Goal: Task Accomplishment & Management: Complete application form

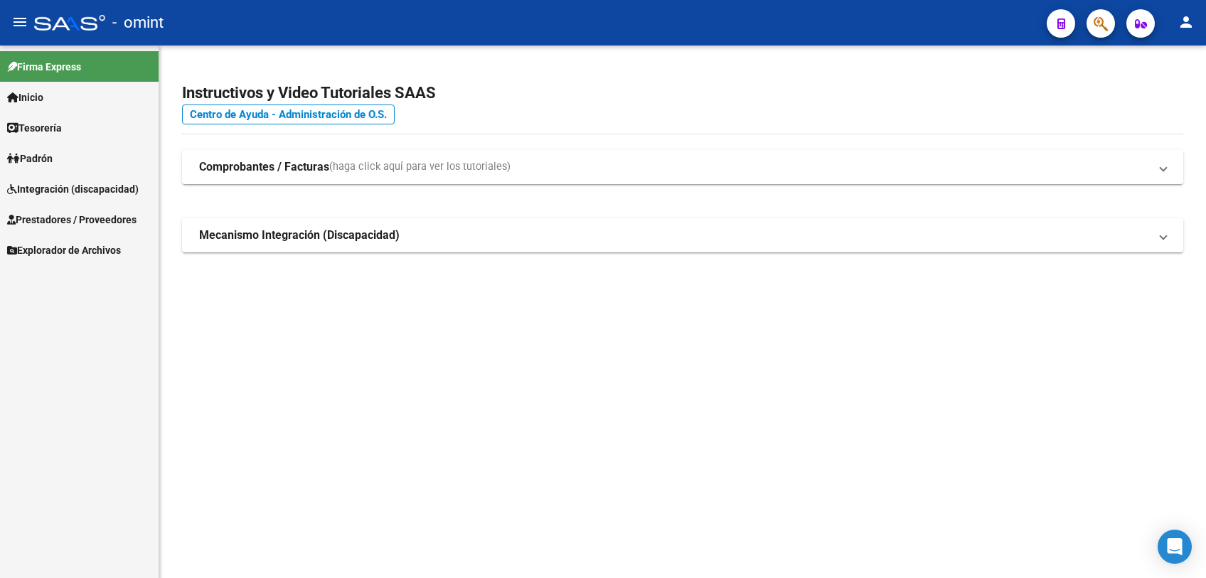
click at [80, 191] on span "Integración (discapacidad)" at bounding box center [73, 189] width 132 height 16
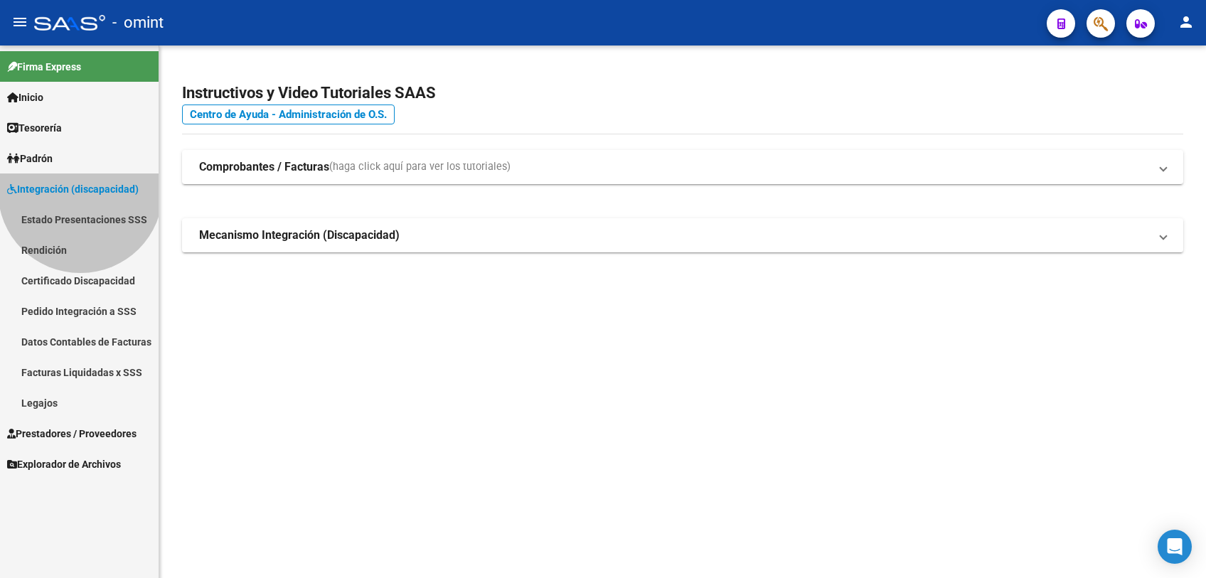
click at [80, 191] on span "Integración (discapacidad)" at bounding box center [73, 189] width 132 height 16
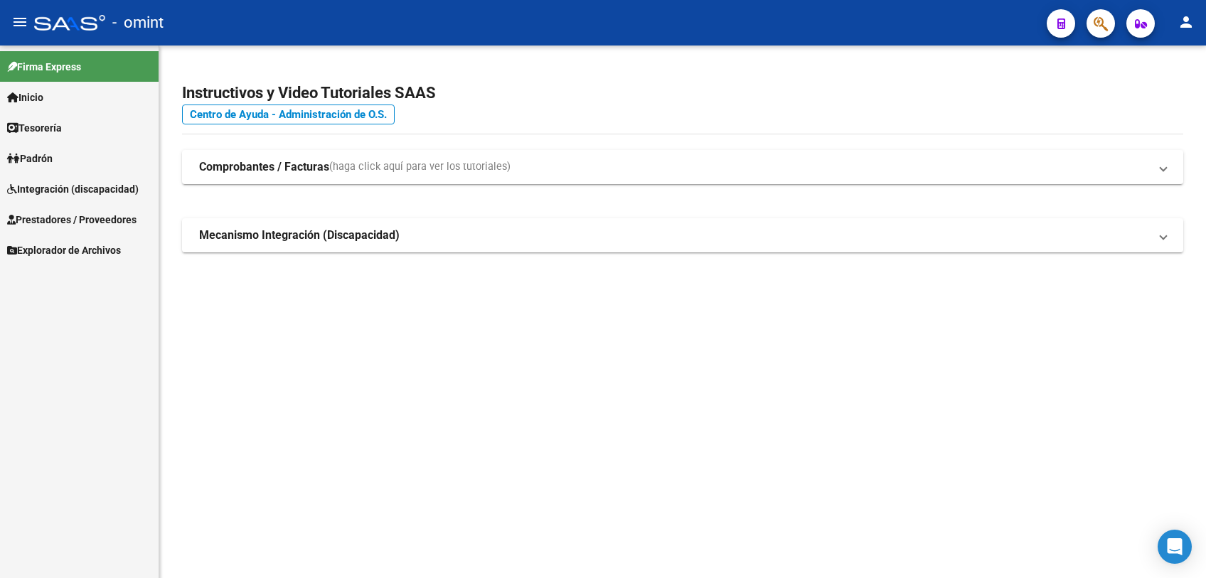
click at [86, 191] on span "Integración (discapacidad)" at bounding box center [73, 189] width 132 height 16
click at [85, 190] on span "Integración (discapacidad)" at bounding box center [73, 189] width 132 height 16
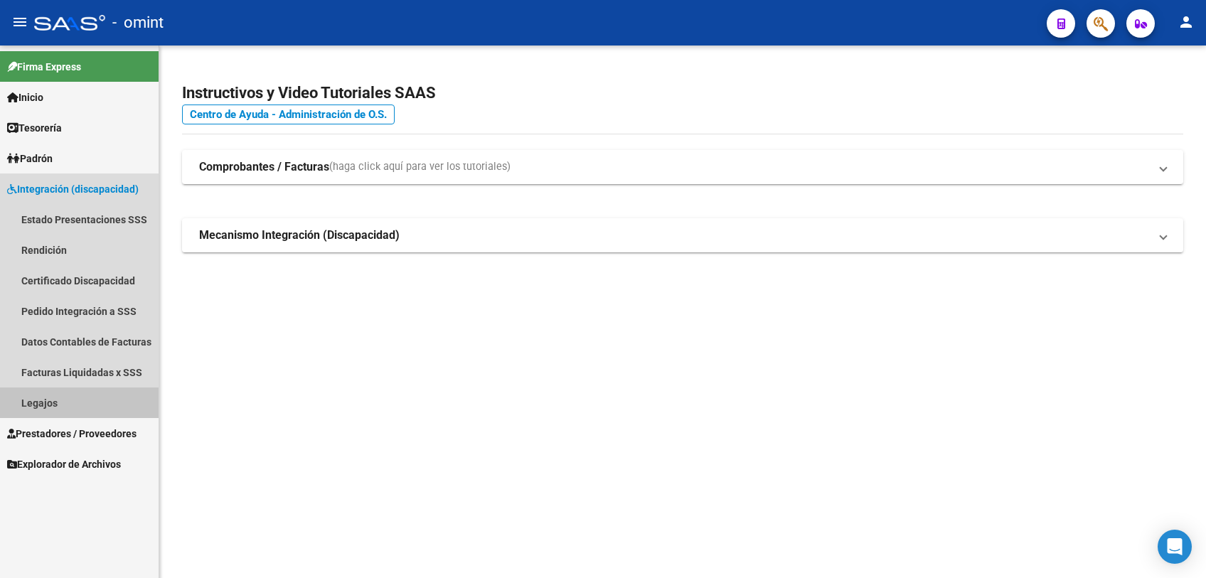
click at [40, 402] on link "Legajos" at bounding box center [79, 402] width 159 height 31
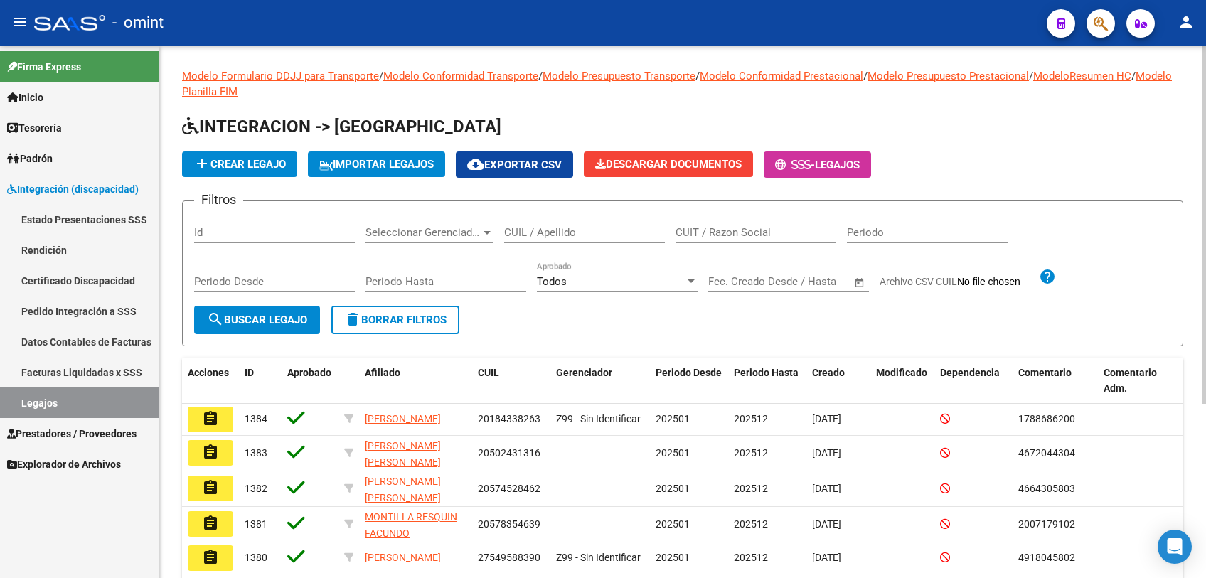
click at [633, 232] on input "CUIL / Apellido" at bounding box center [584, 232] width 161 height 13
type input "moreno"
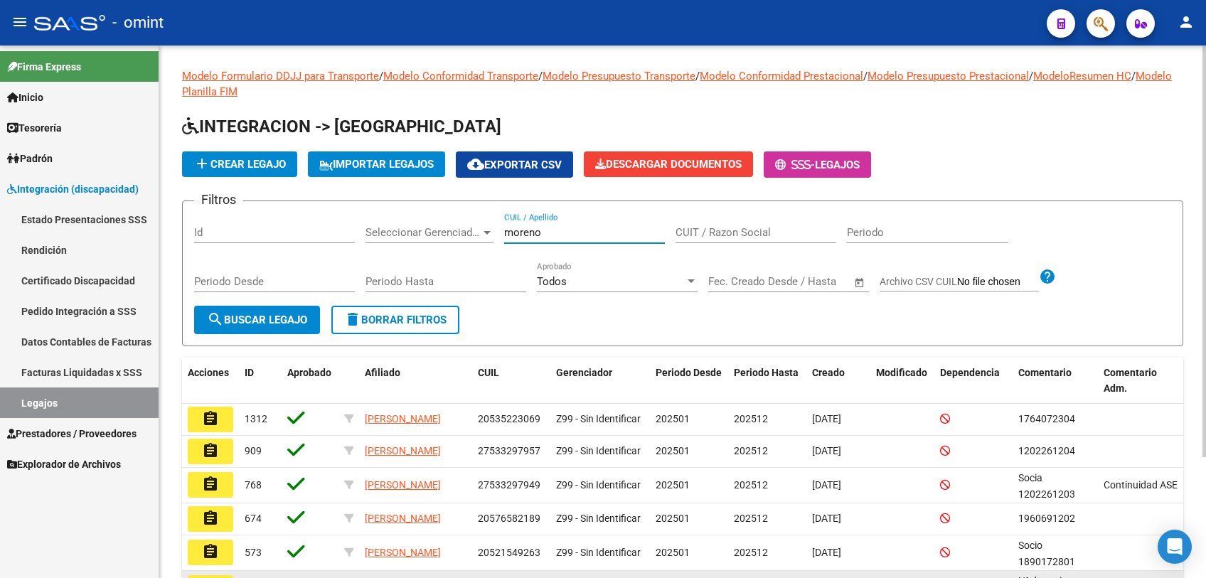
scroll to position [79, 0]
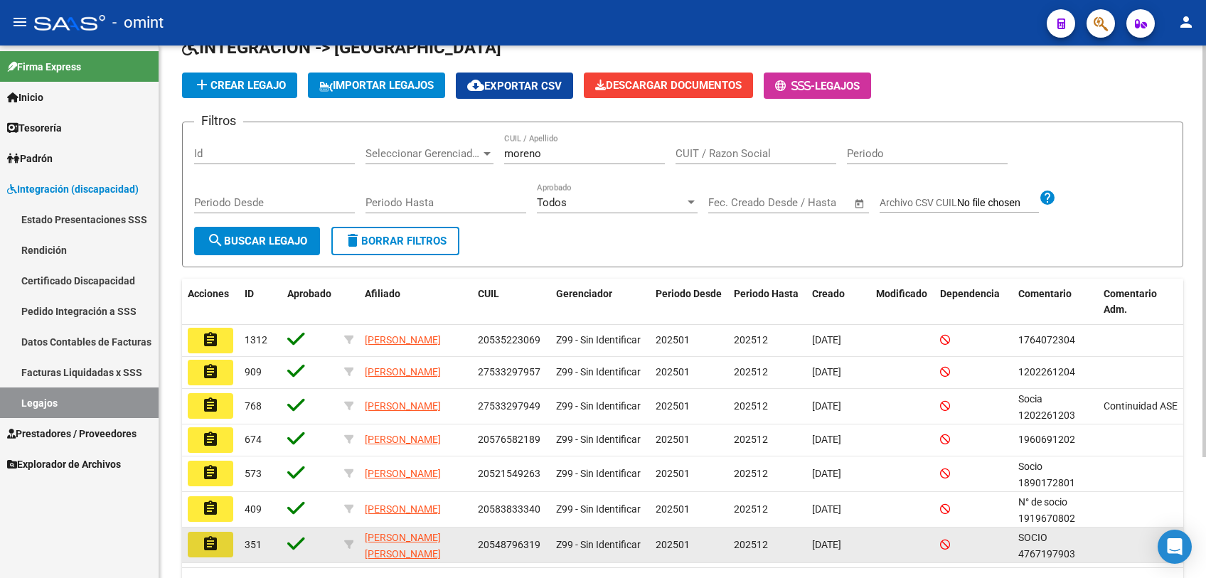
click at [218, 552] on mat-icon "assignment" at bounding box center [210, 543] width 17 height 17
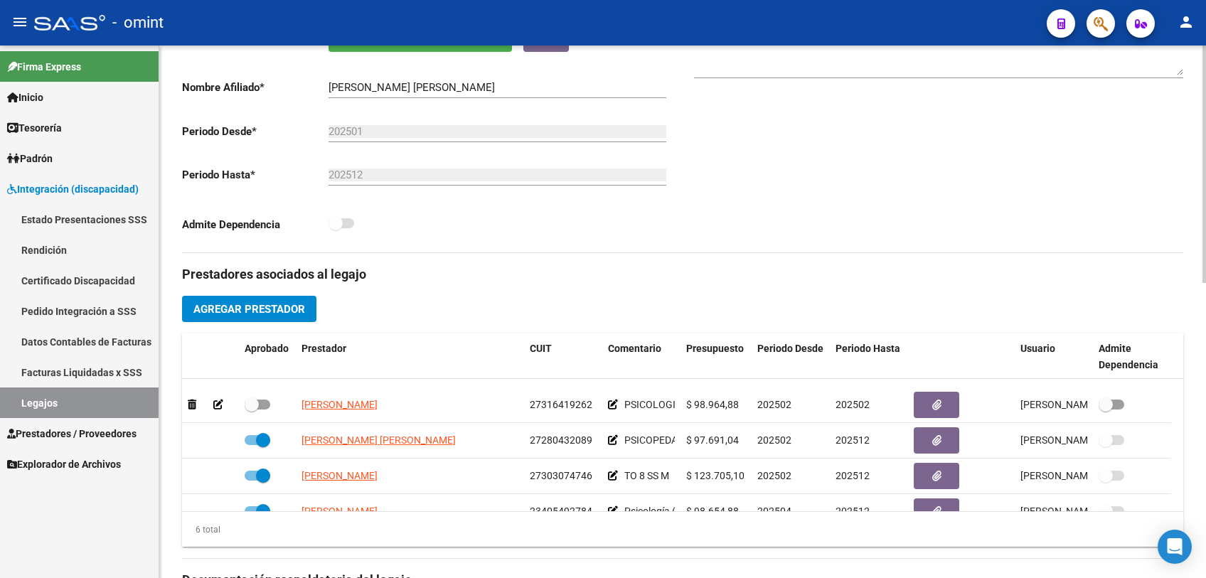
scroll to position [85, 0]
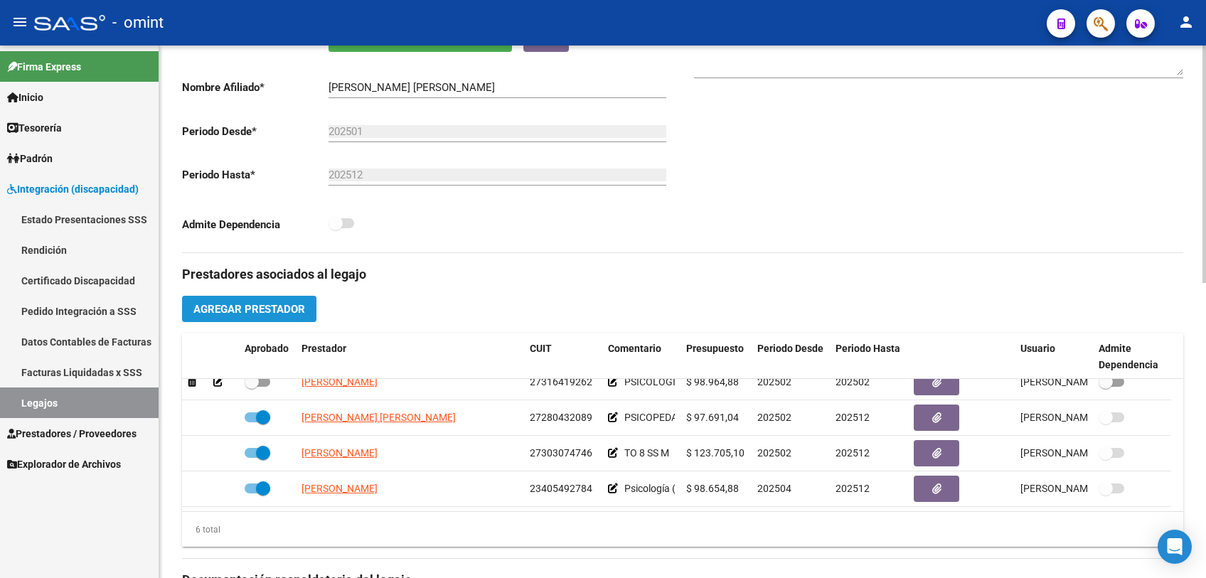
click at [205, 306] on span "Agregar Prestador" at bounding box center [249, 309] width 112 height 13
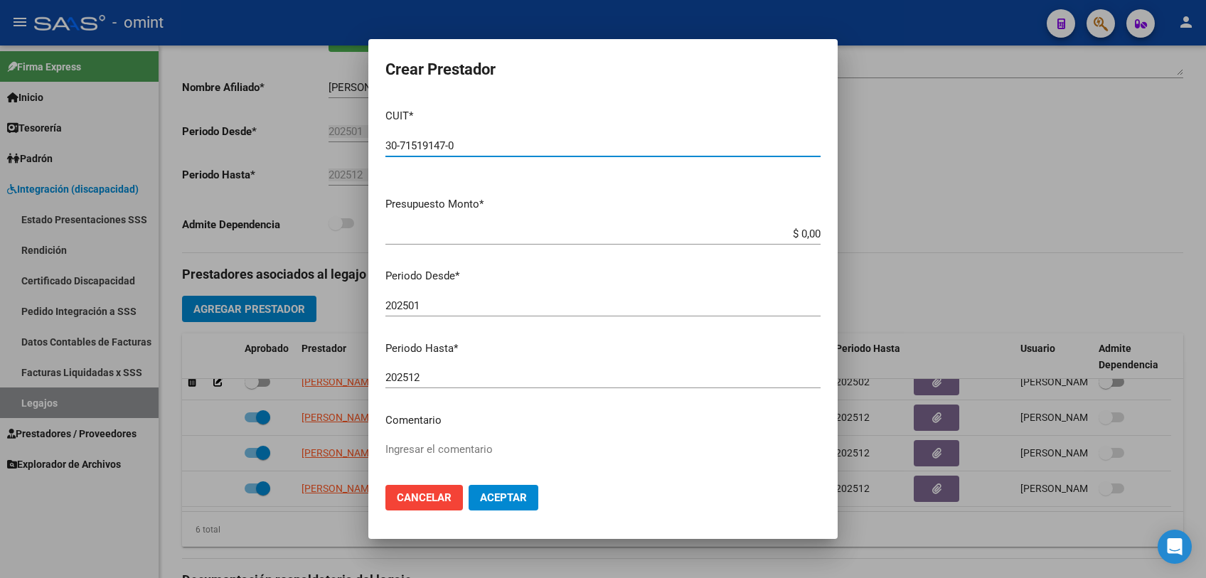
type input "30-71519147-0"
click at [805, 232] on input "$ 0,00" at bounding box center [602, 234] width 435 height 13
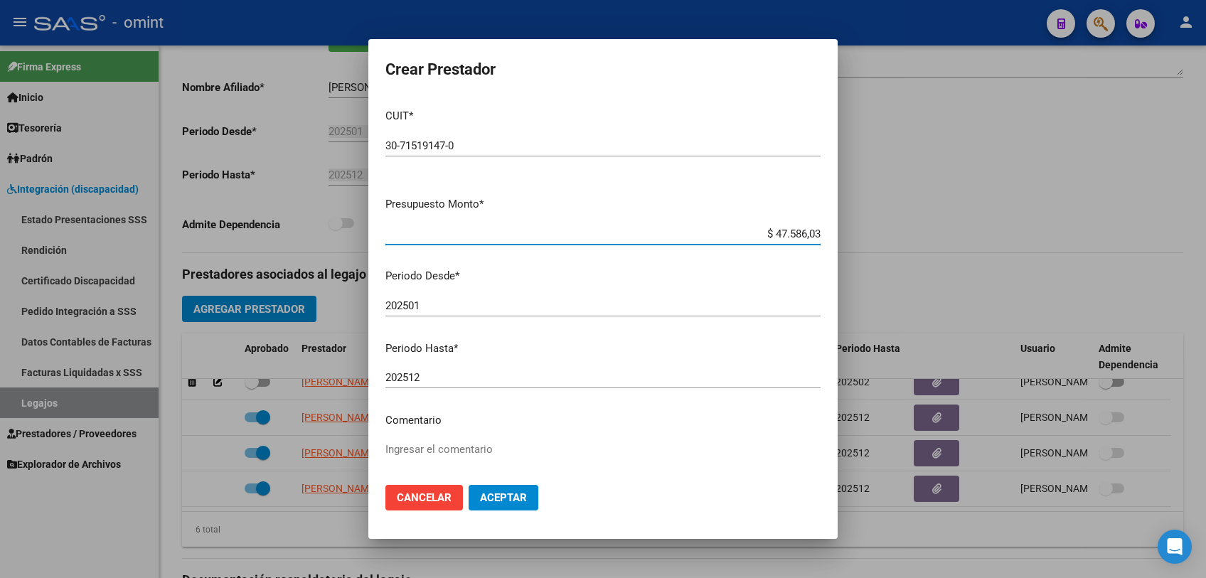
type input "$ 475.860,36"
click at [446, 314] on div "202501 Ingresar el periodo" at bounding box center [602, 305] width 435 height 21
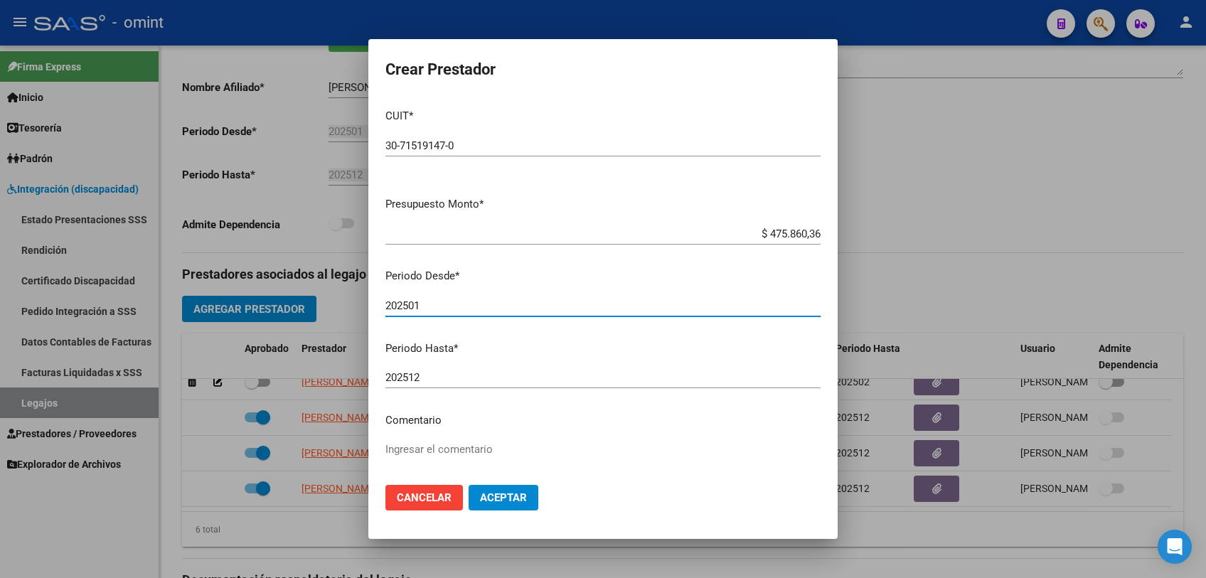
click at [444, 303] on input "202501" at bounding box center [602, 305] width 435 height 13
type input "202509"
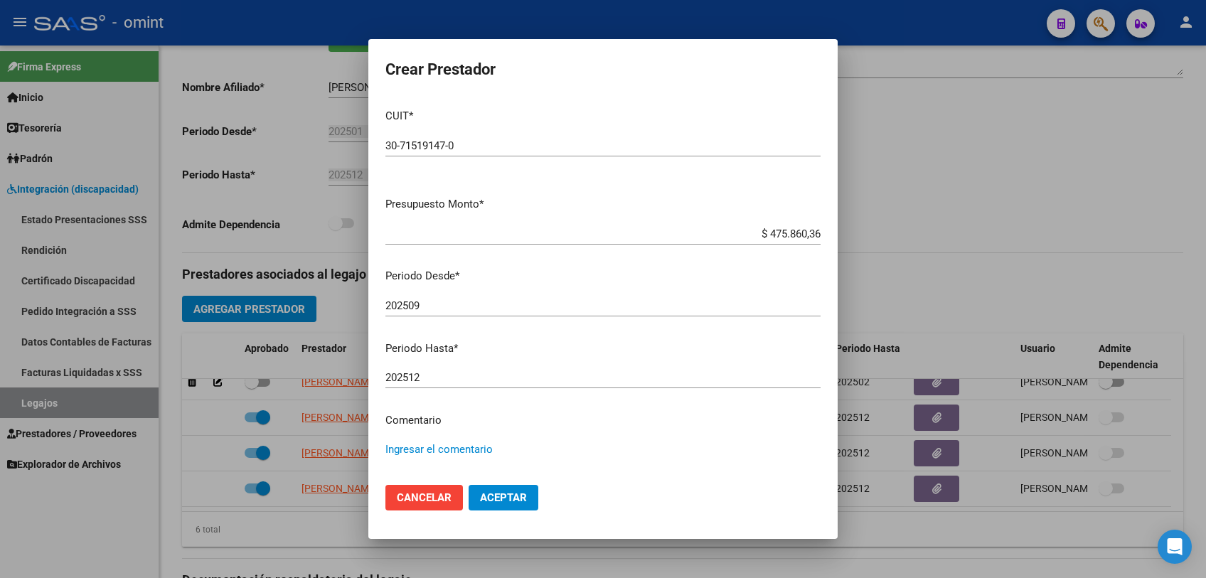
click at [452, 451] on textarea "Ingresar el comentario" at bounding box center [602, 474] width 435 height 67
type textarea "[PERSON_NAME]"
click at [495, 491] on span "Aceptar" at bounding box center [503, 497] width 47 height 13
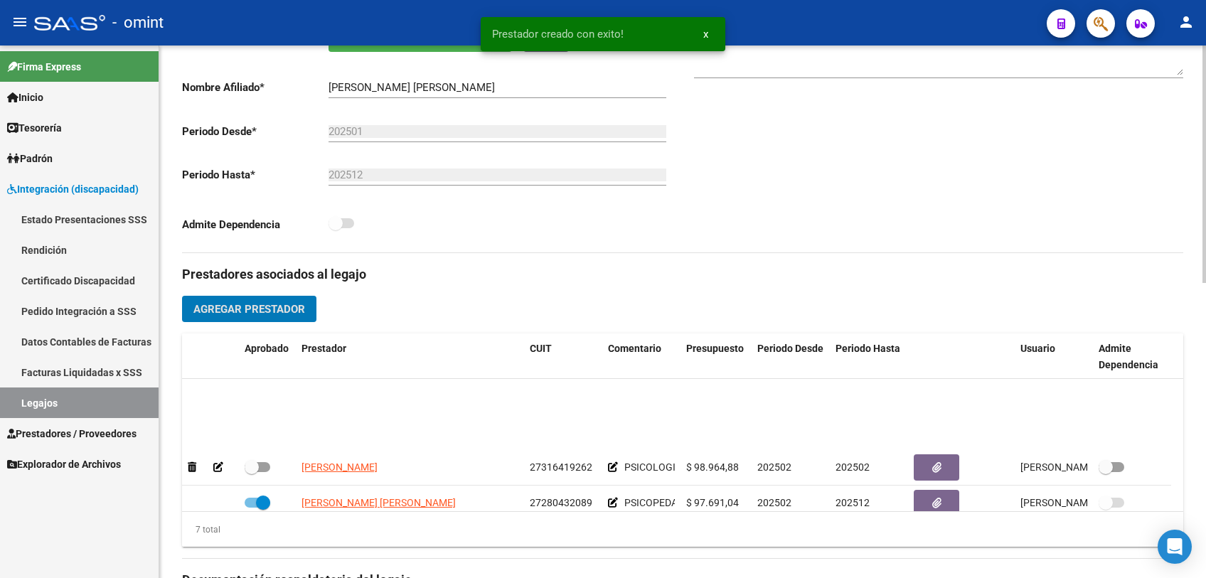
scroll to position [120, 0]
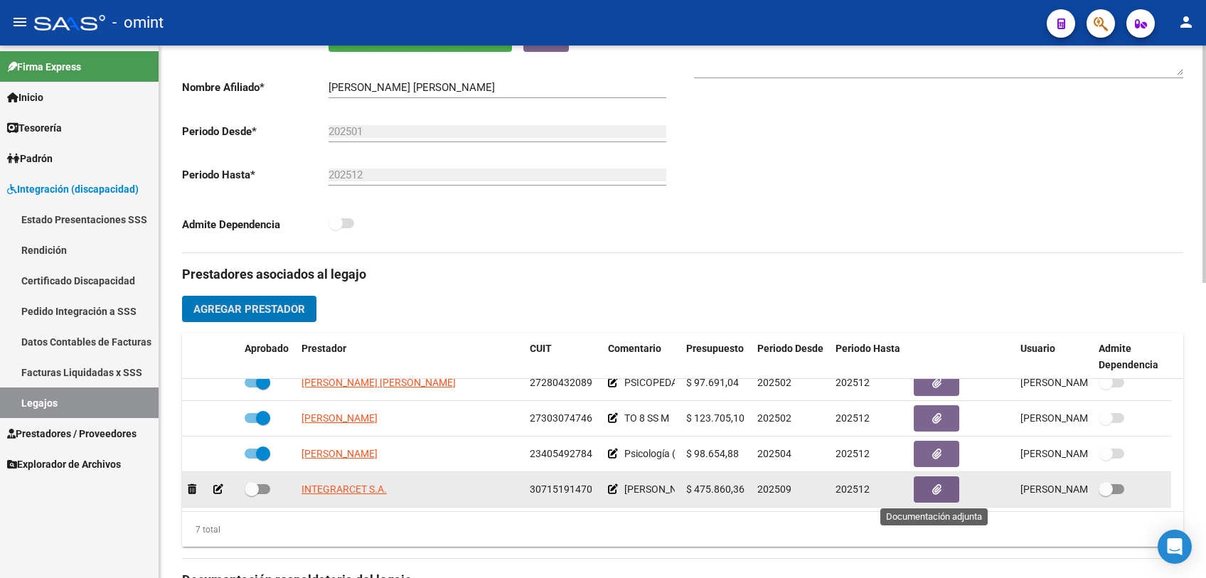
click at [927, 496] on button "button" at bounding box center [937, 489] width 46 height 26
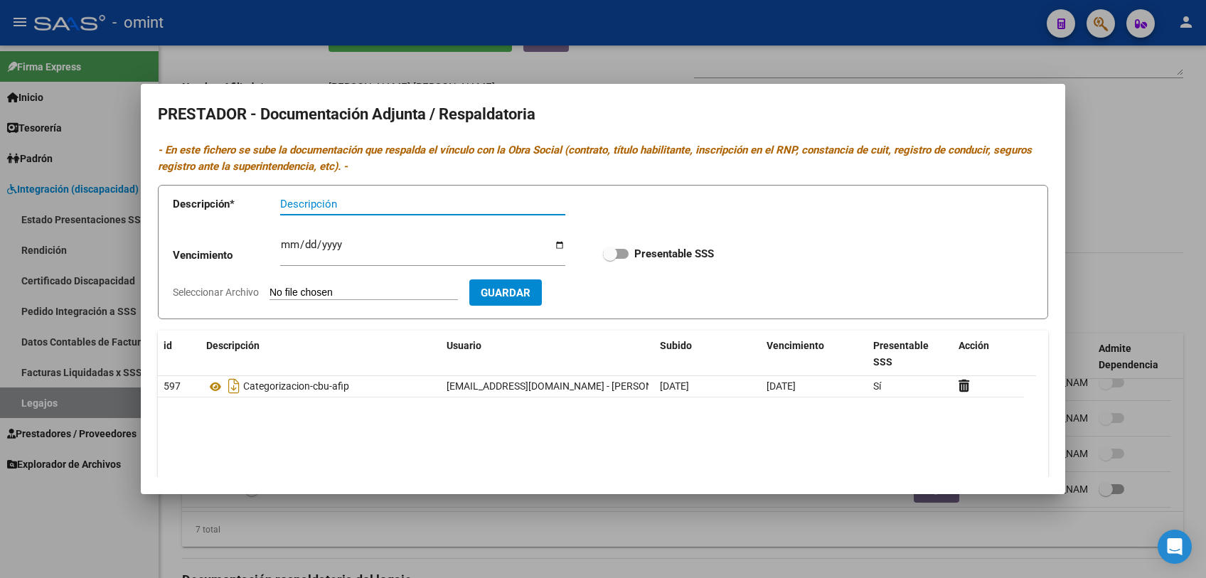
click at [748, 538] on div at bounding box center [603, 289] width 1206 height 578
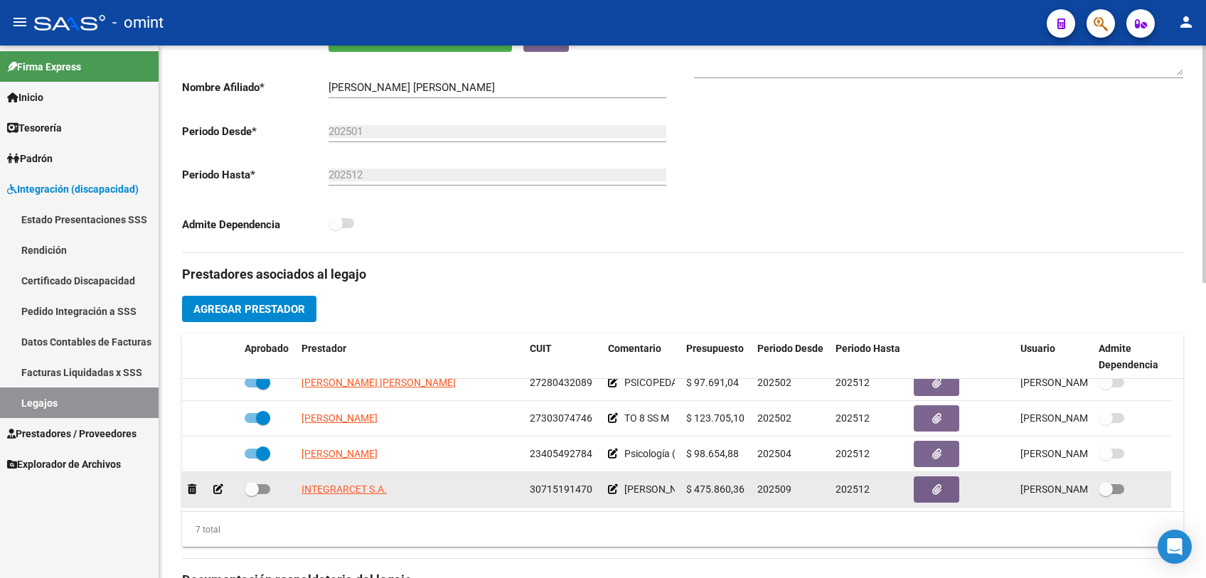
click at [253, 488] on span at bounding box center [252, 489] width 14 height 14
click at [252, 494] on input "checkbox" at bounding box center [251, 494] width 1 height 1
checkbox input "true"
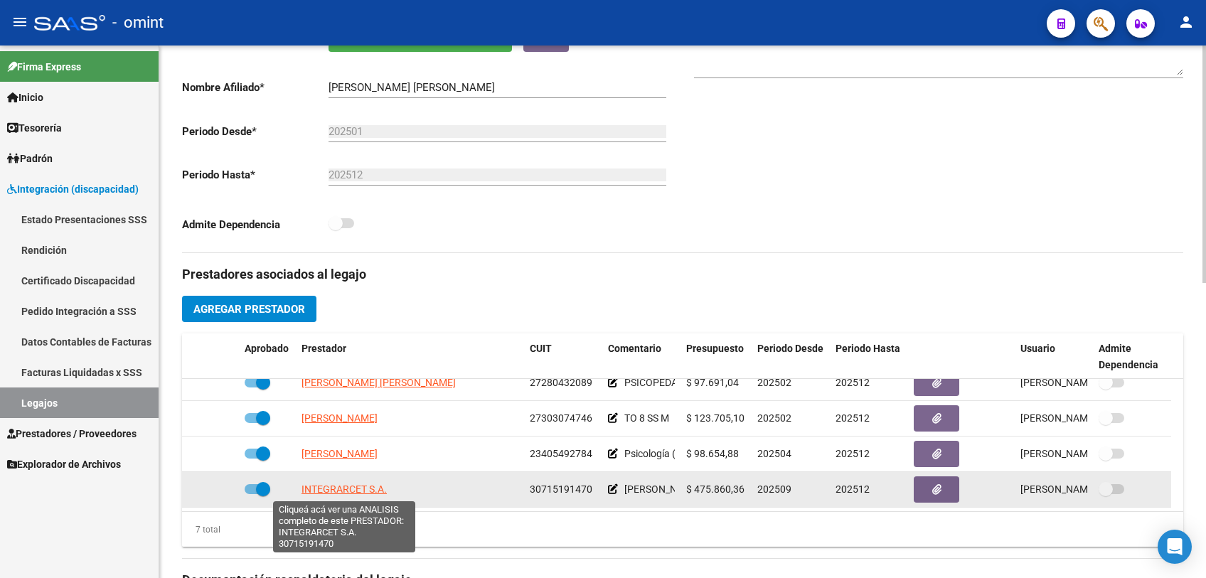
click at [365, 487] on span "INTEGRARCET S.A." at bounding box center [343, 488] width 85 height 11
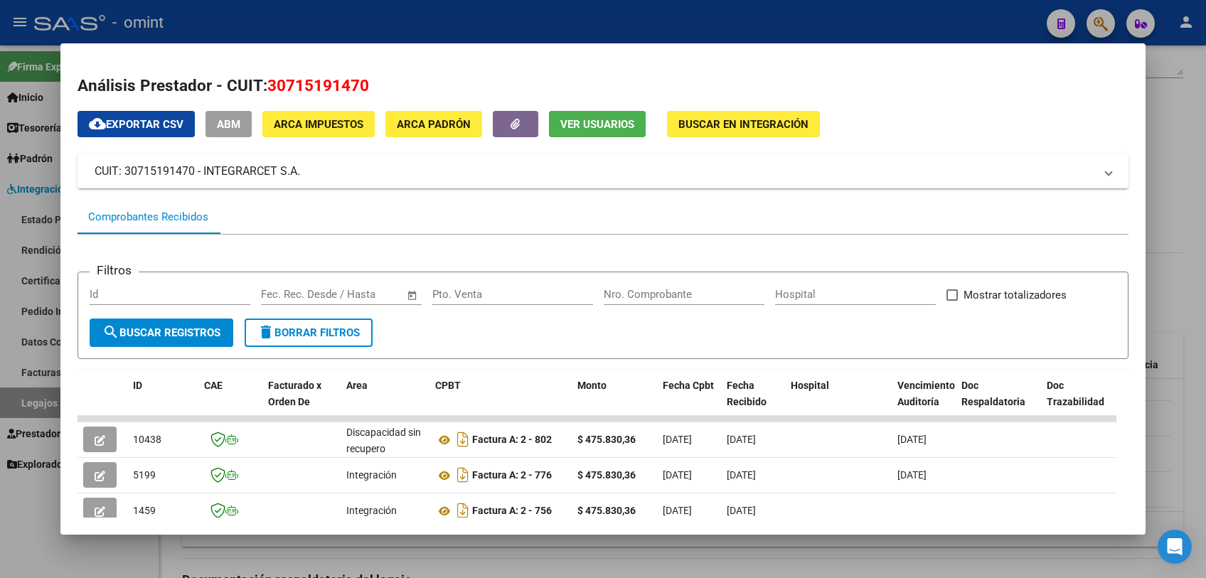
scroll to position [90, 0]
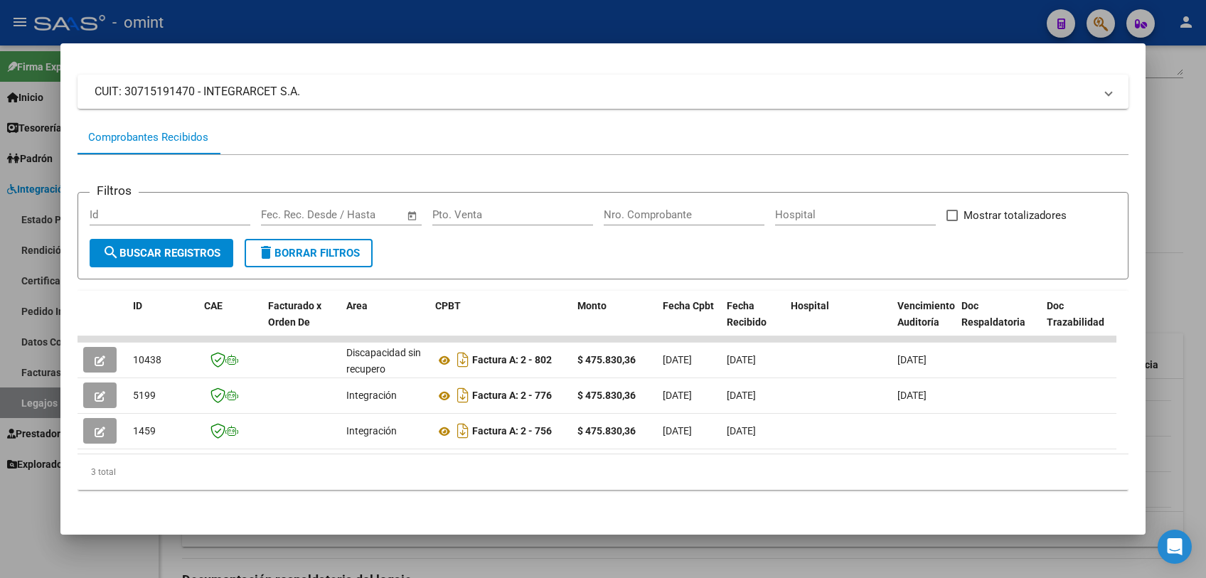
click at [565, 564] on div at bounding box center [603, 289] width 1206 height 578
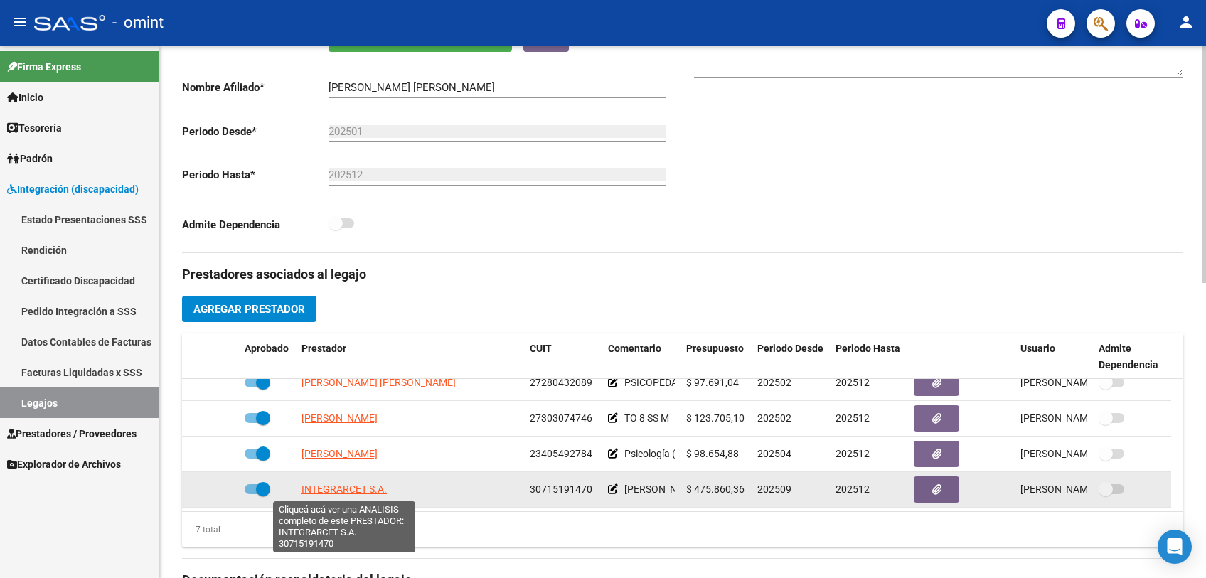
click at [354, 487] on span "INTEGRARCET S.A." at bounding box center [343, 488] width 85 height 11
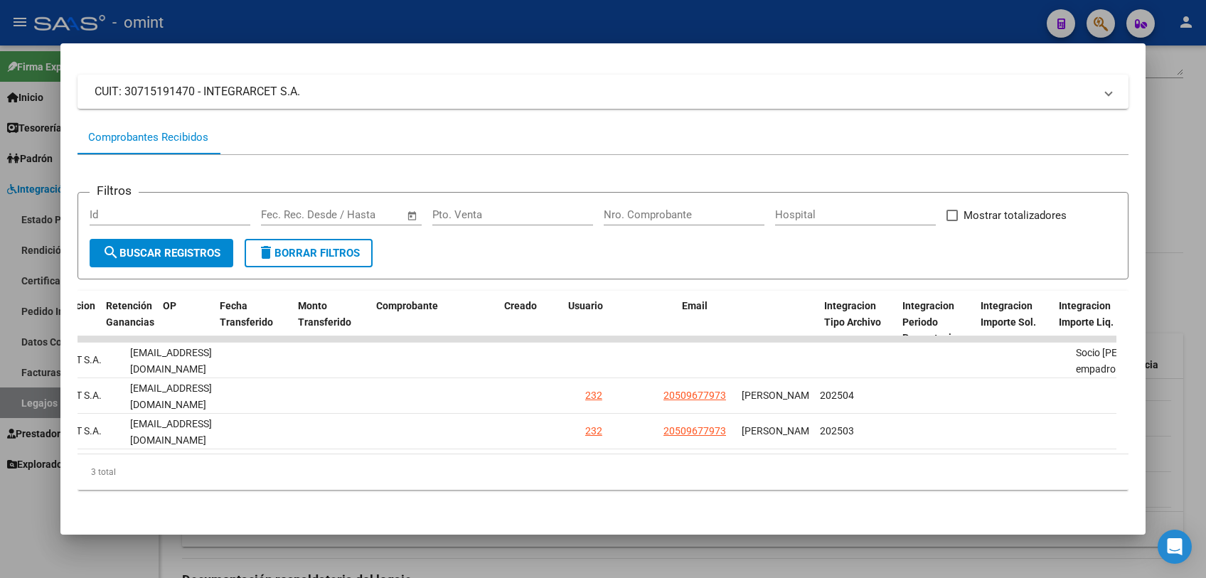
scroll to position [0, 2032]
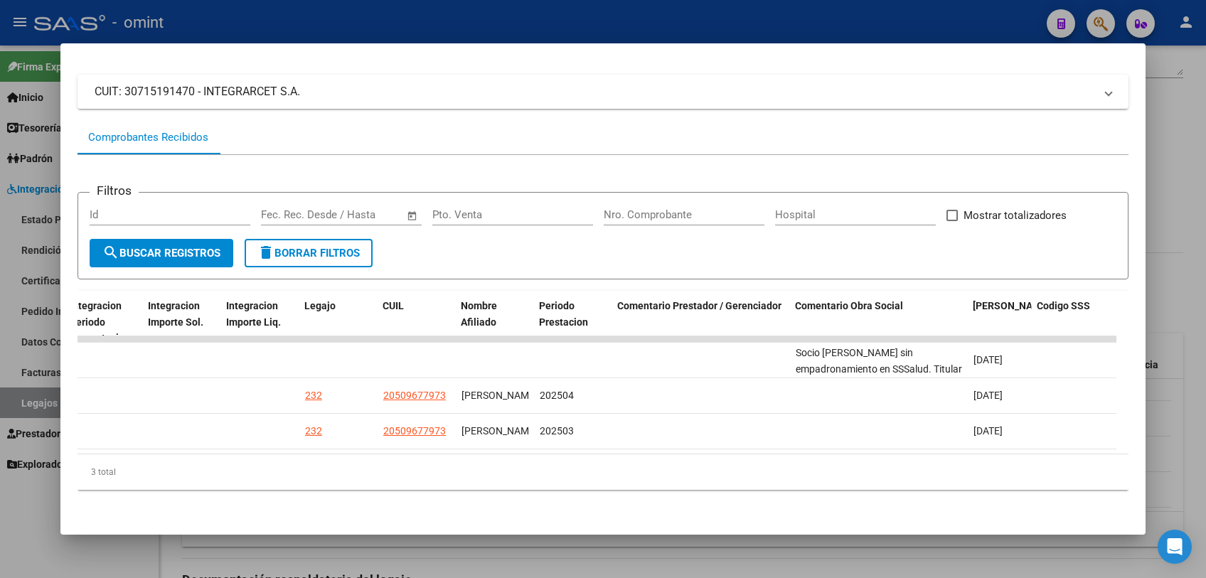
click at [683, 547] on div at bounding box center [603, 289] width 1206 height 578
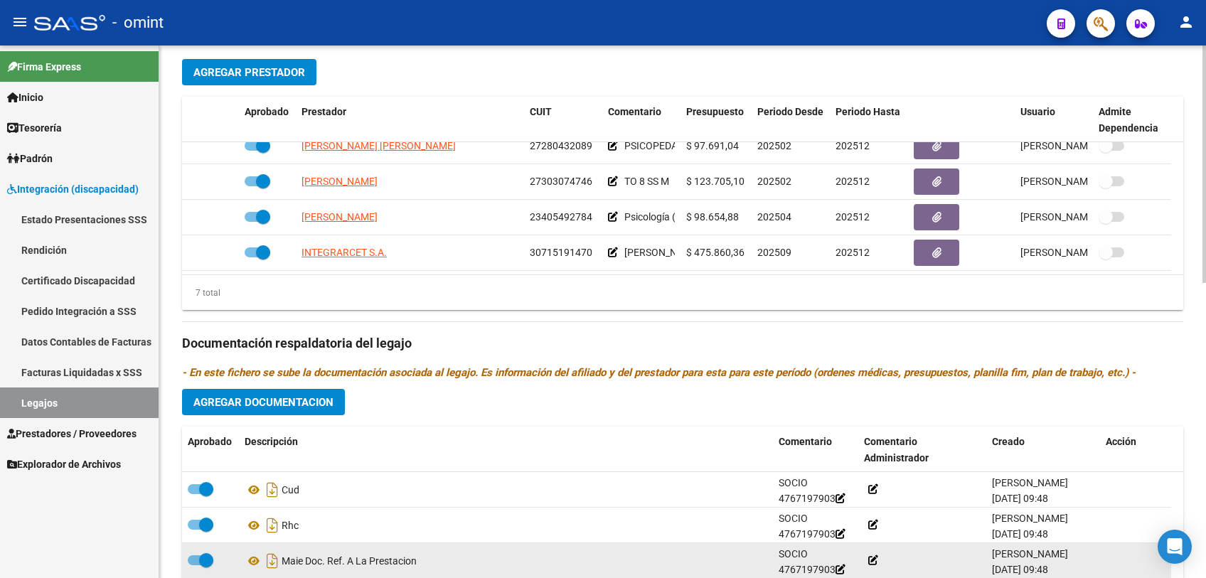
scroll to position [79, 0]
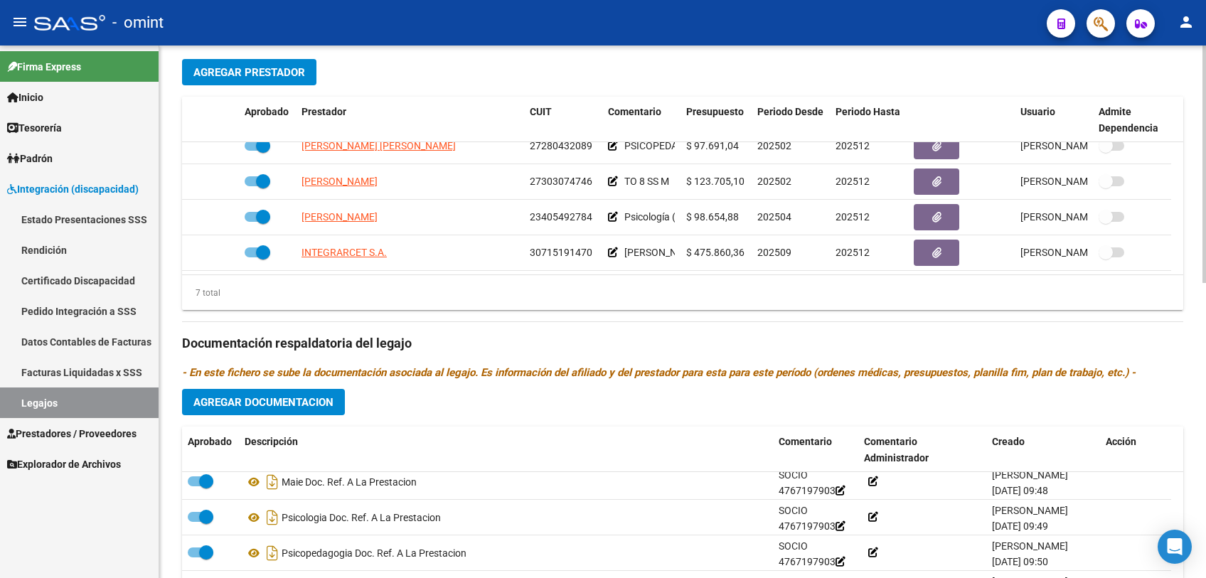
click at [341, 403] on button "Agregar Documentacion" at bounding box center [263, 402] width 163 height 26
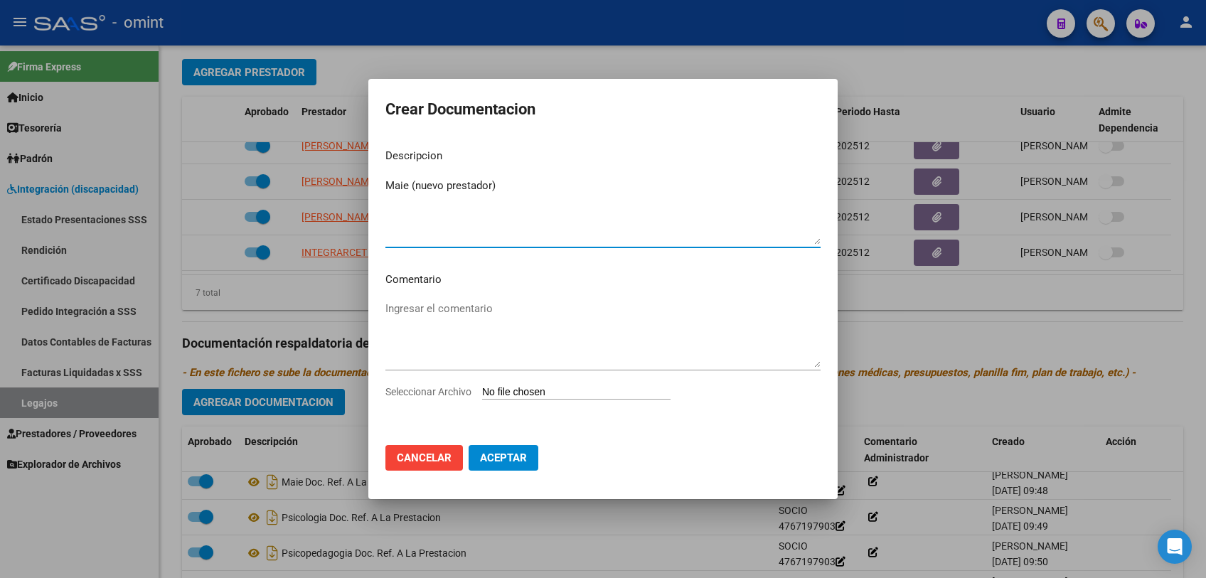
type textarea "Maie (nuevo prestador)"
click at [403, 387] on span "Seleccionar Archivo" at bounding box center [428, 391] width 86 height 11
click at [482, 387] on input "Seleccionar Archivo" at bounding box center [576, 393] width 188 height 14
type input "C:\fakepath\aie cambio prestador.pdf"
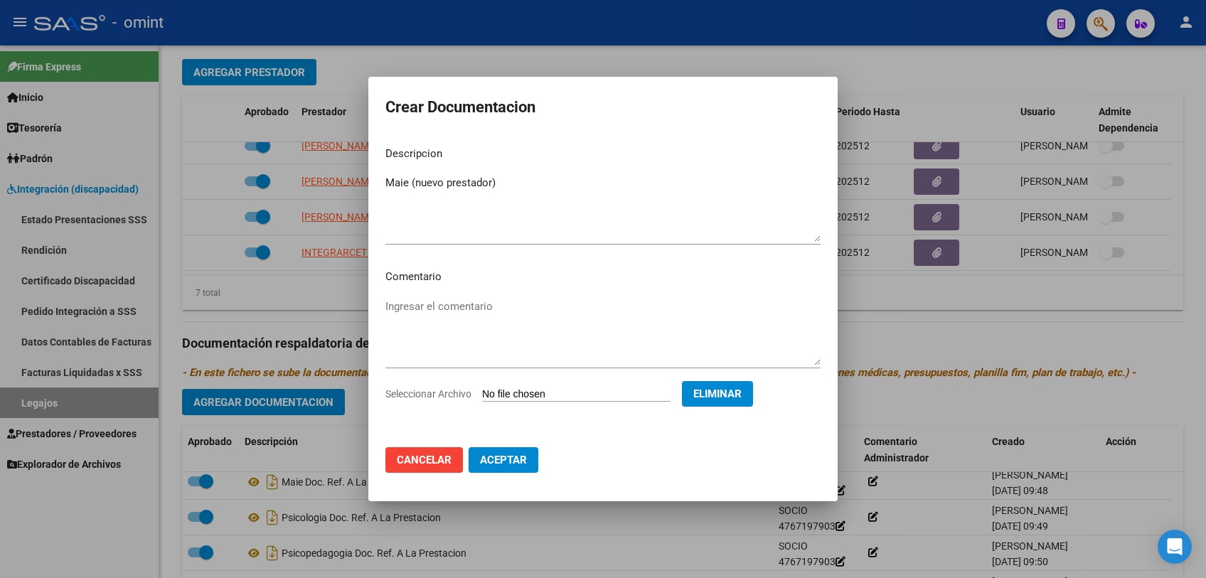
click at [515, 465] on span "Aceptar" at bounding box center [503, 460] width 47 height 13
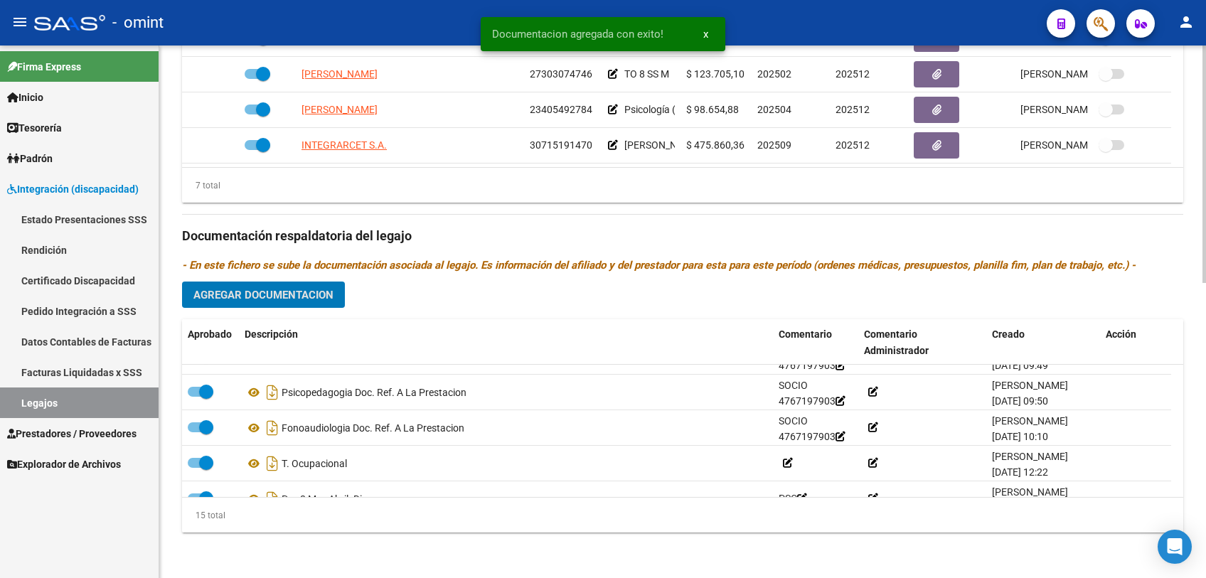
scroll to position [0, 0]
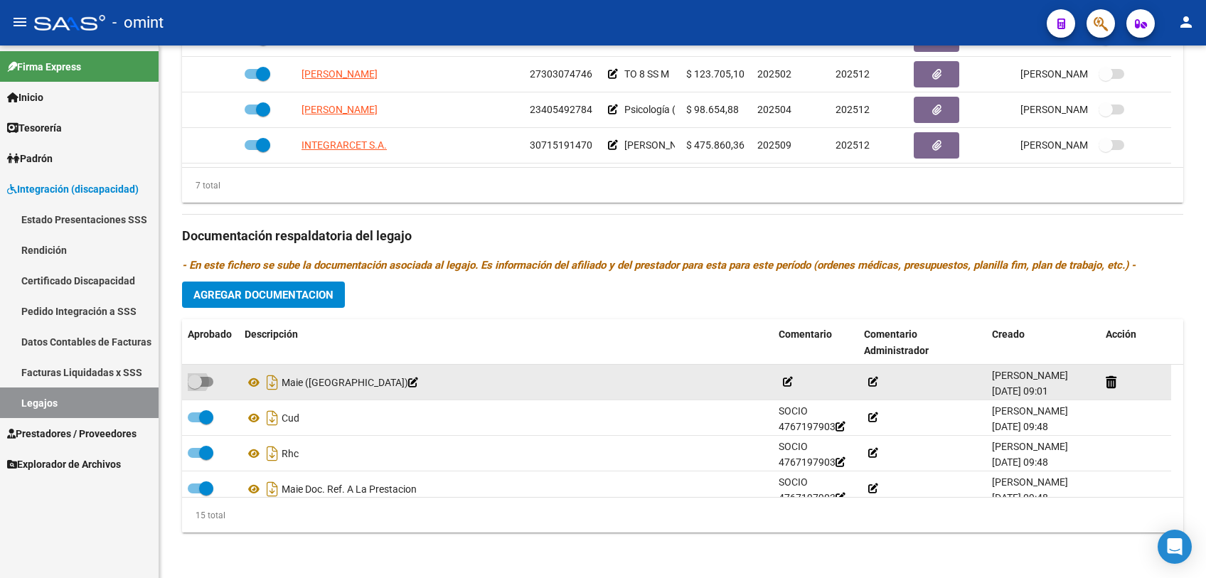
click at [206, 380] on span at bounding box center [201, 382] width 26 height 10
click at [195, 387] on input "checkbox" at bounding box center [194, 387] width 1 height 1
checkbox input "true"
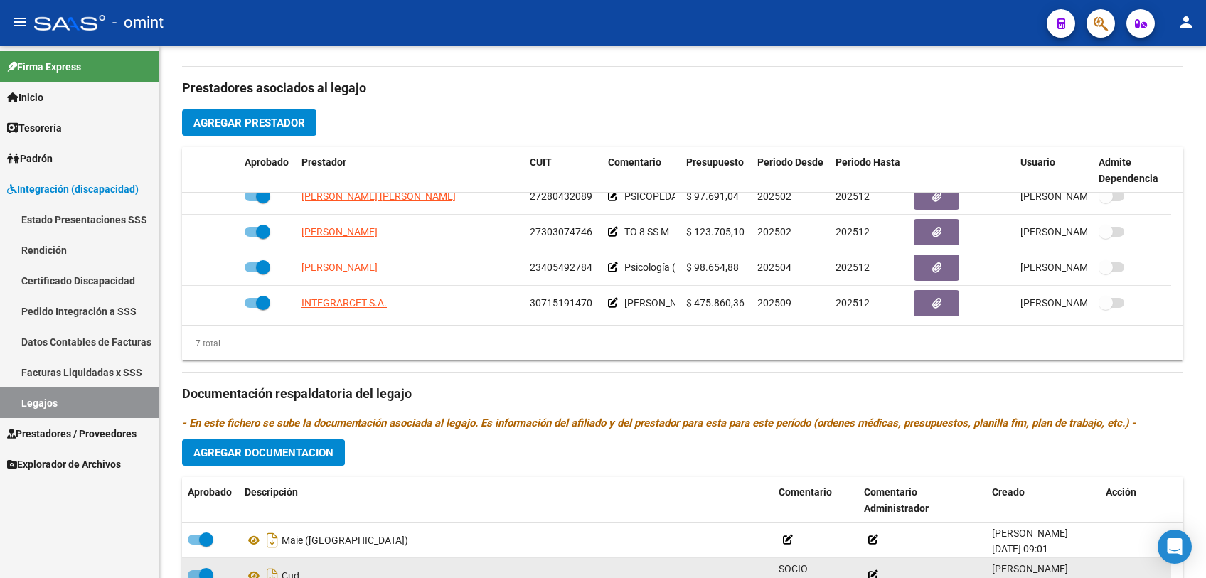
scroll to position [581, 0]
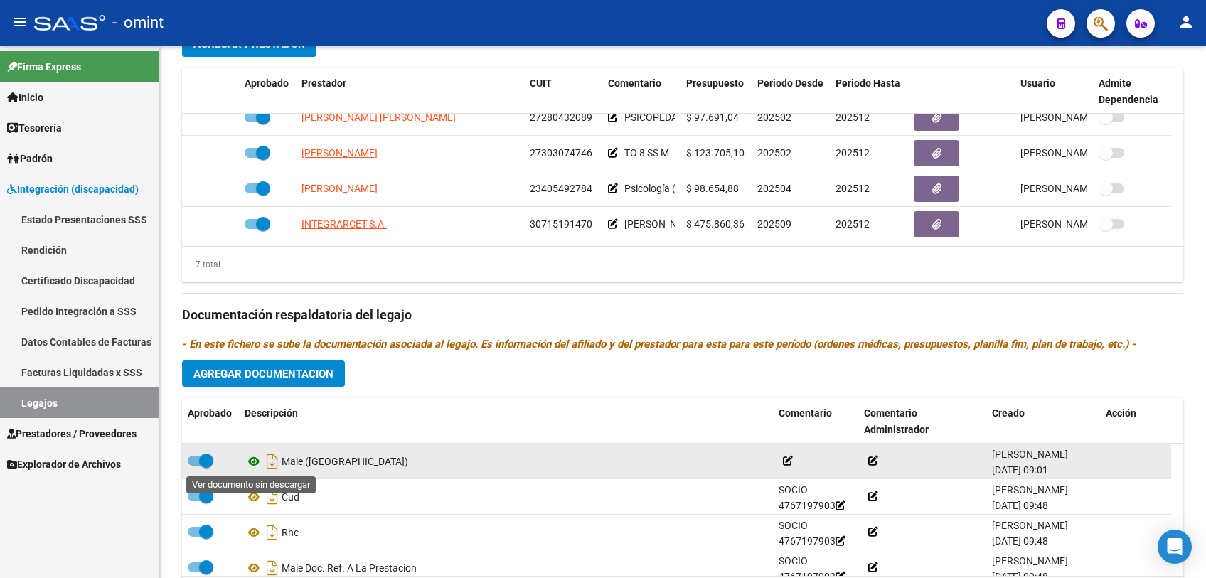
click at [250, 462] on icon at bounding box center [254, 461] width 18 height 17
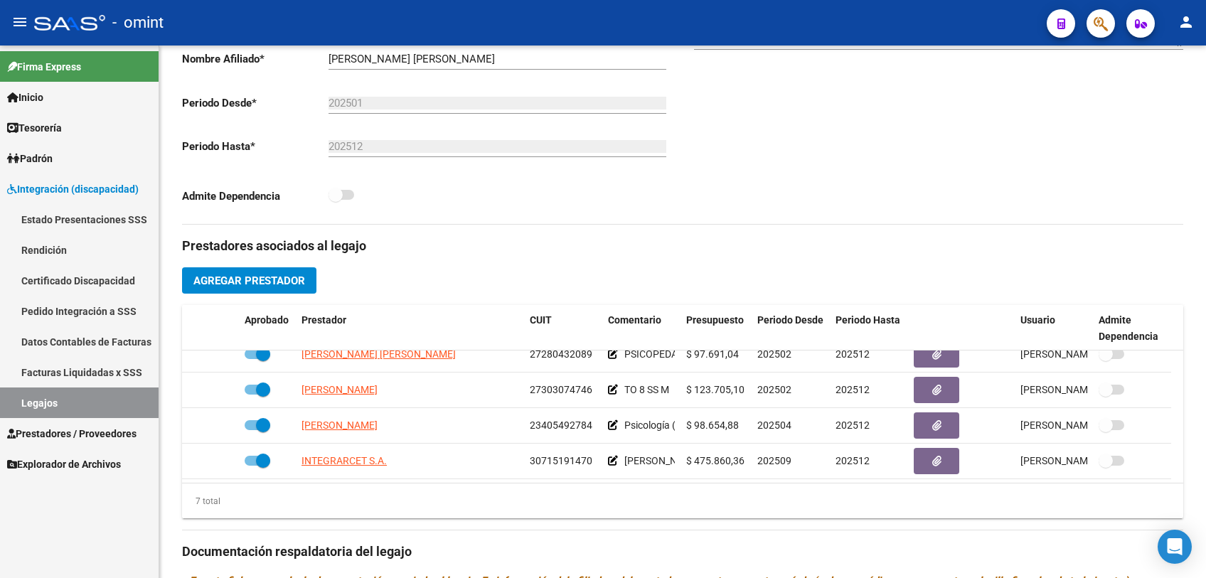
scroll to position [107, 0]
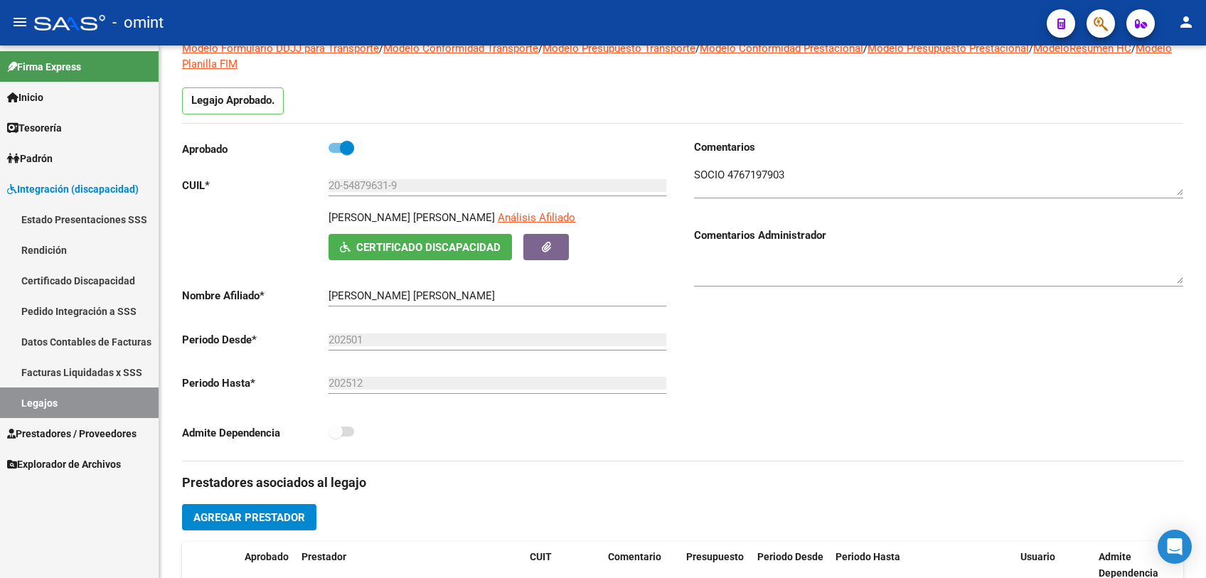
click at [363, 186] on input "20-54879631-9" at bounding box center [497, 185] width 338 height 13
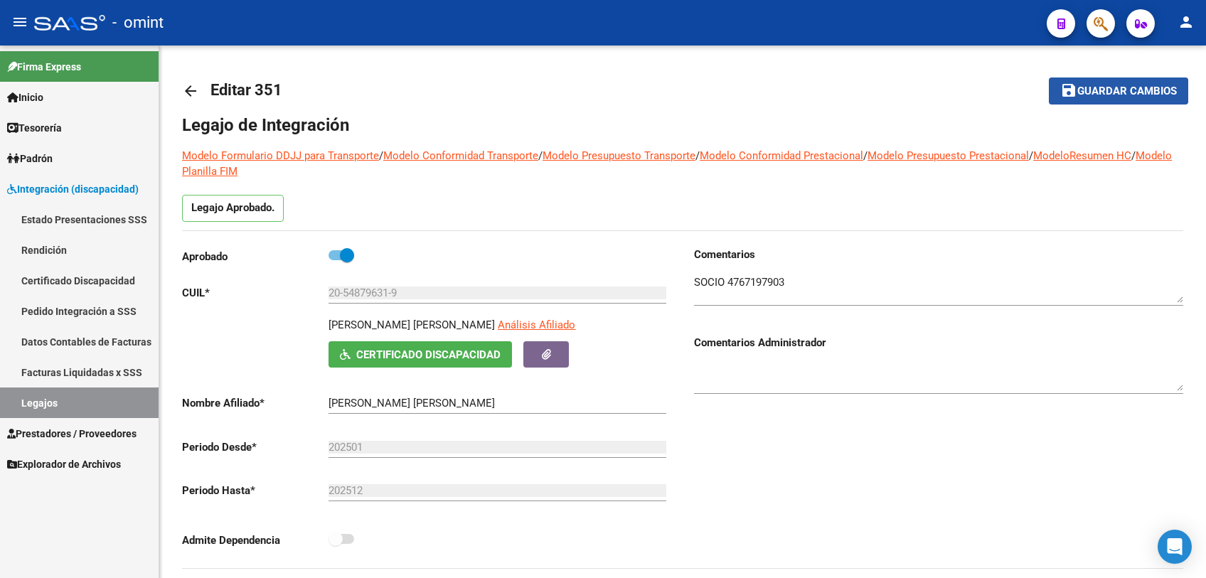
click at [1106, 95] on span "Guardar cambios" at bounding box center [1127, 91] width 100 height 13
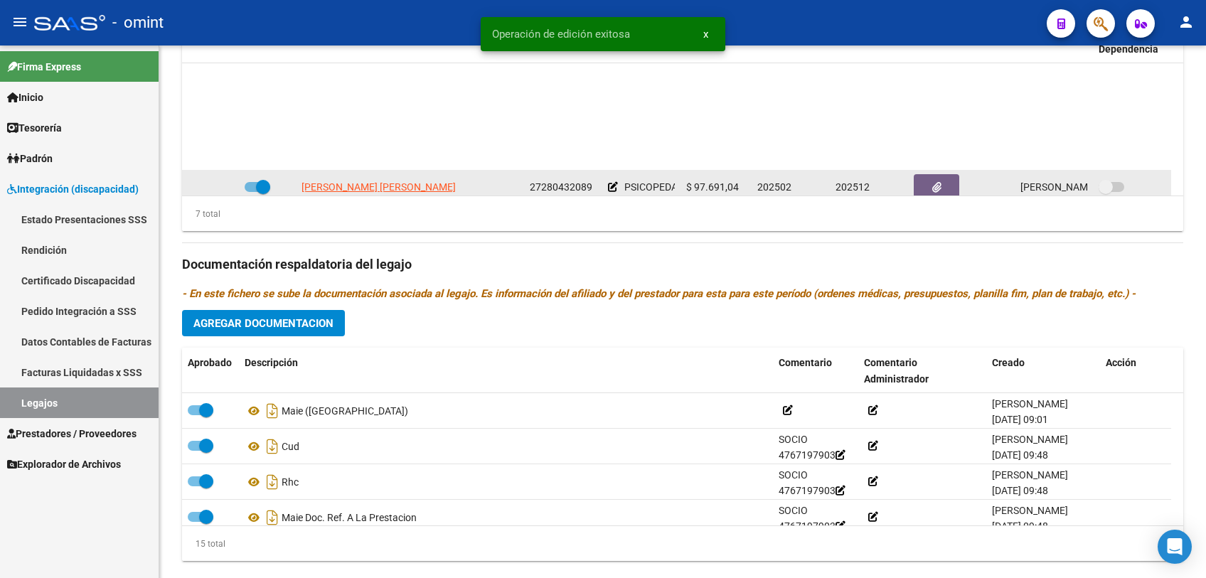
scroll to position [120, 0]
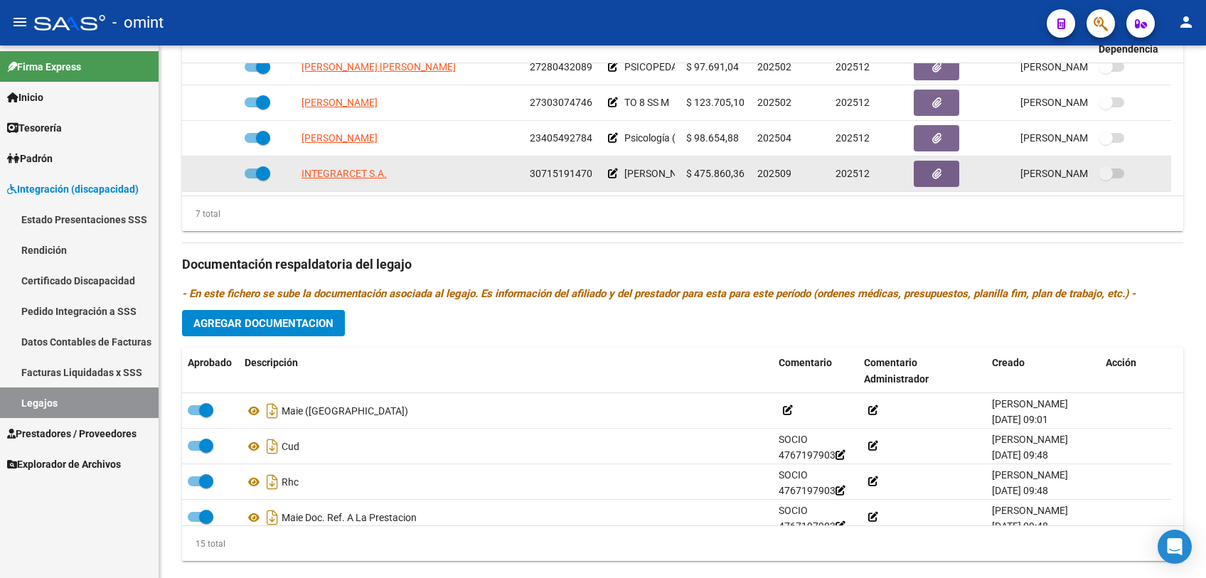
click at [567, 164] on datatable-body-cell "30715191470" at bounding box center [563, 173] width 78 height 35
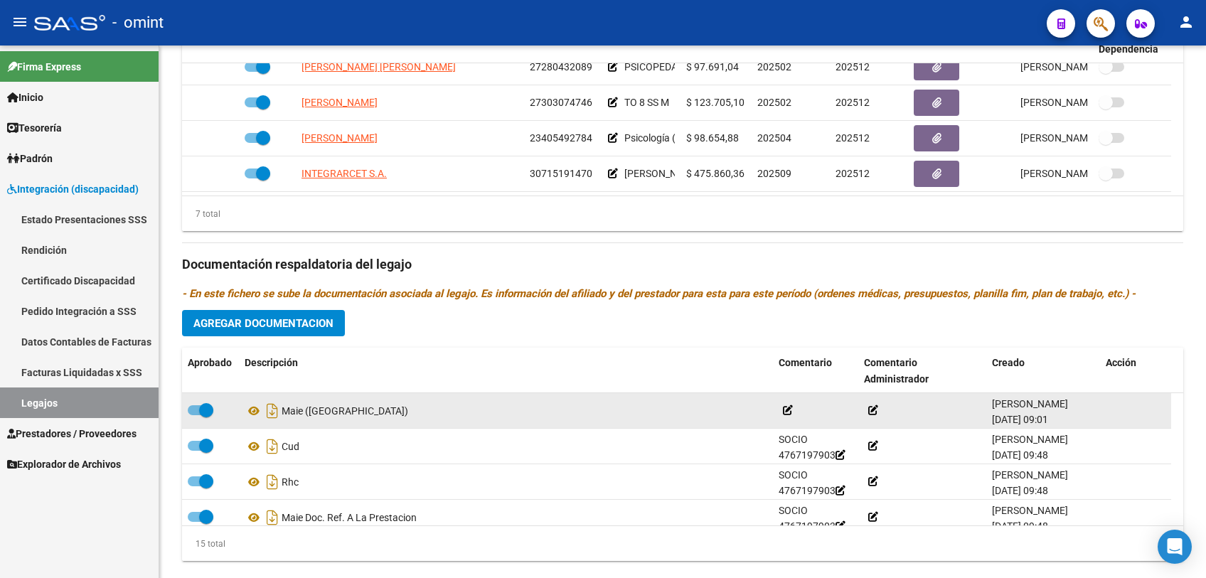
copy span "30715191470"
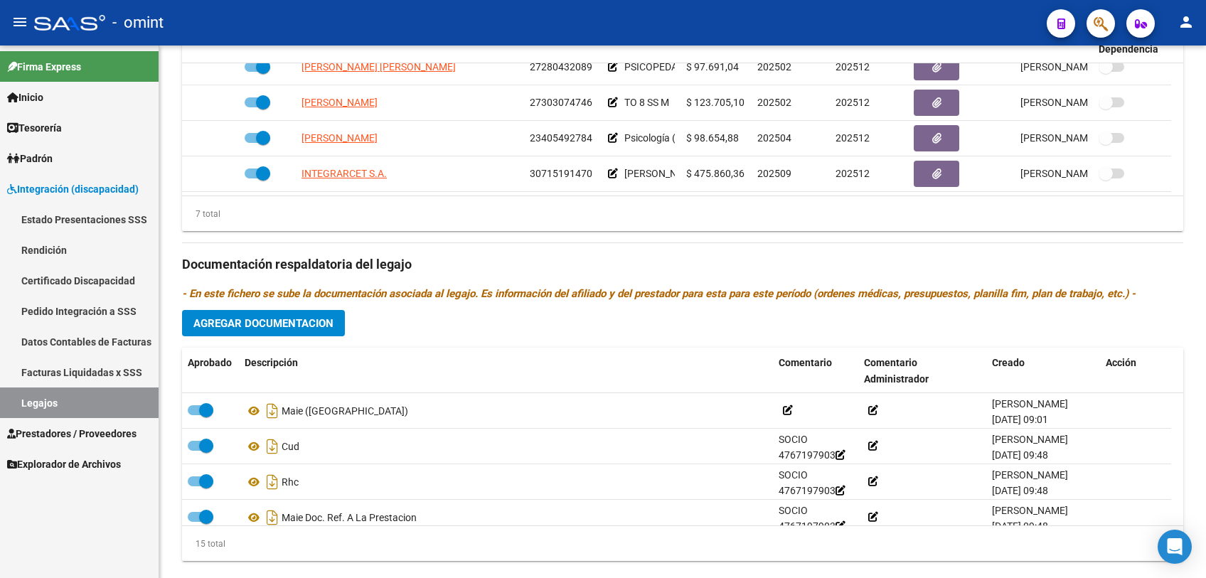
click at [435, 577] on div "arrow_back Editar 351 save Guardar cambios Legajo de Integración Modelo Formula…" at bounding box center [682, 10] width 1047 height 1192
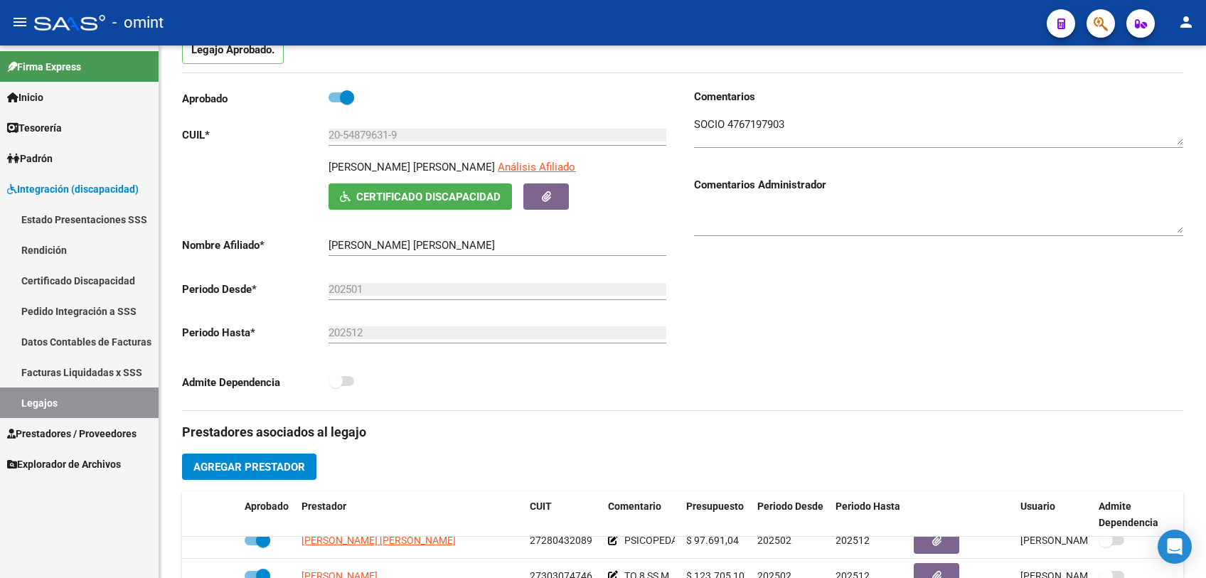
scroll to position [0, 0]
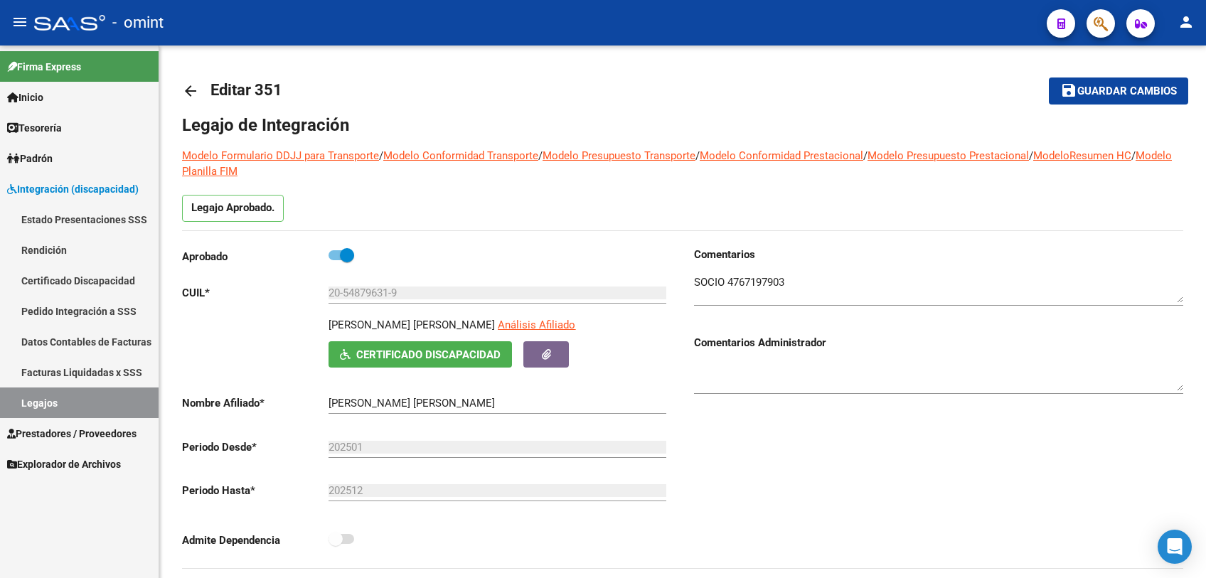
click at [1115, 95] on span "Guardar cambios" at bounding box center [1127, 91] width 100 height 13
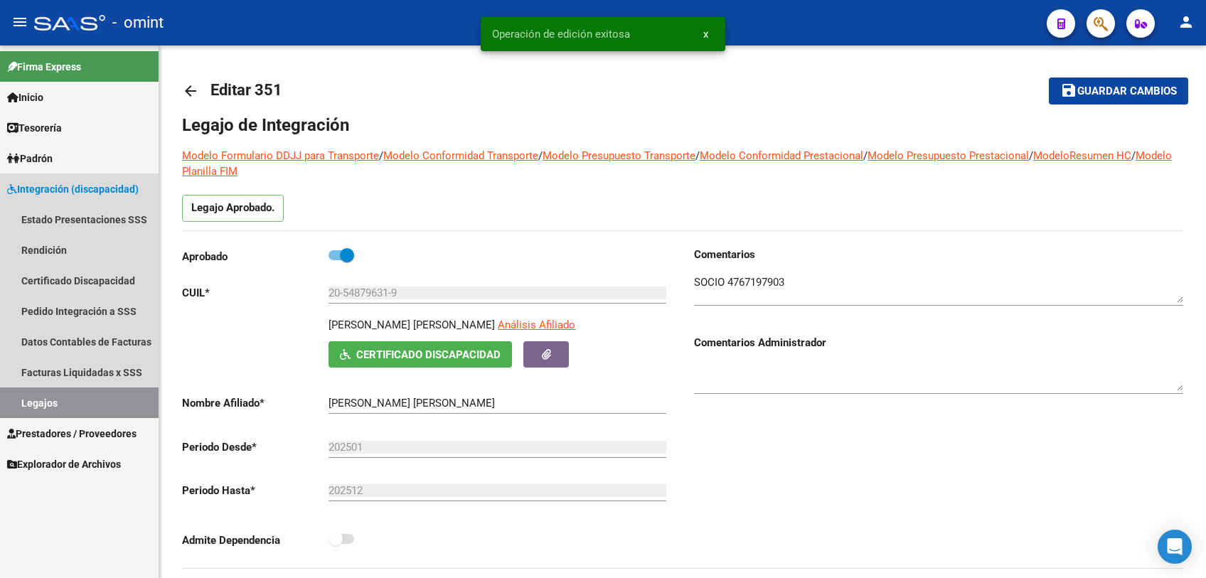
click at [61, 401] on link "Legajos" at bounding box center [79, 402] width 159 height 31
